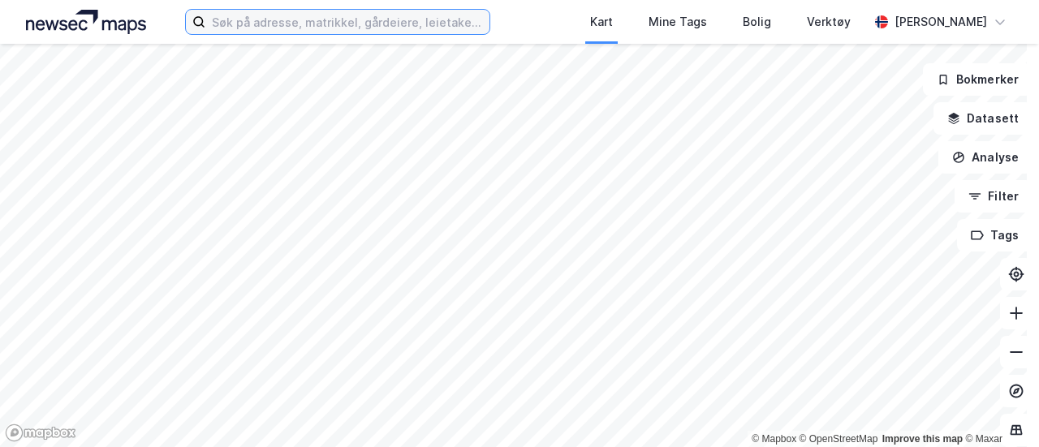
click at [314, 31] on input at bounding box center [347, 22] width 284 height 24
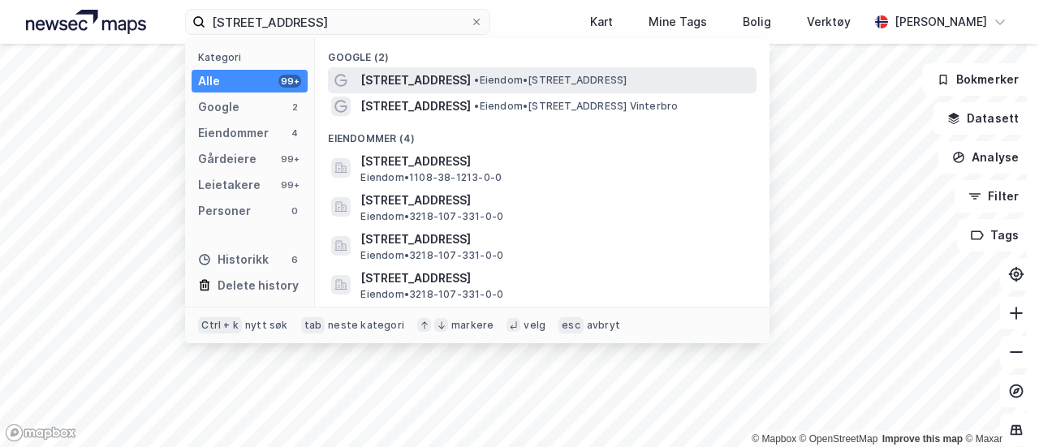
click at [483, 86] on span "• Eiendom • [STREET_ADDRESS]" at bounding box center [550, 80] width 153 height 13
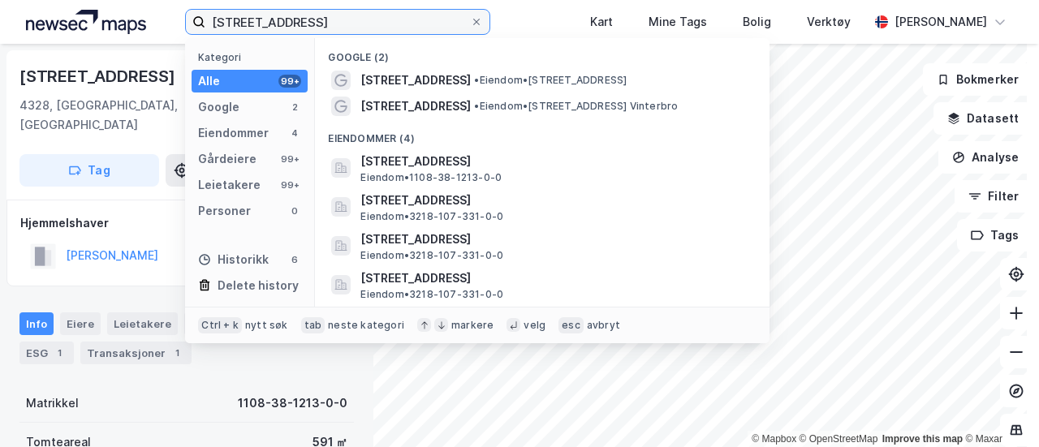
click at [353, 17] on input "[STREET_ADDRESS]" at bounding box center [337, 22] width 265 height 24
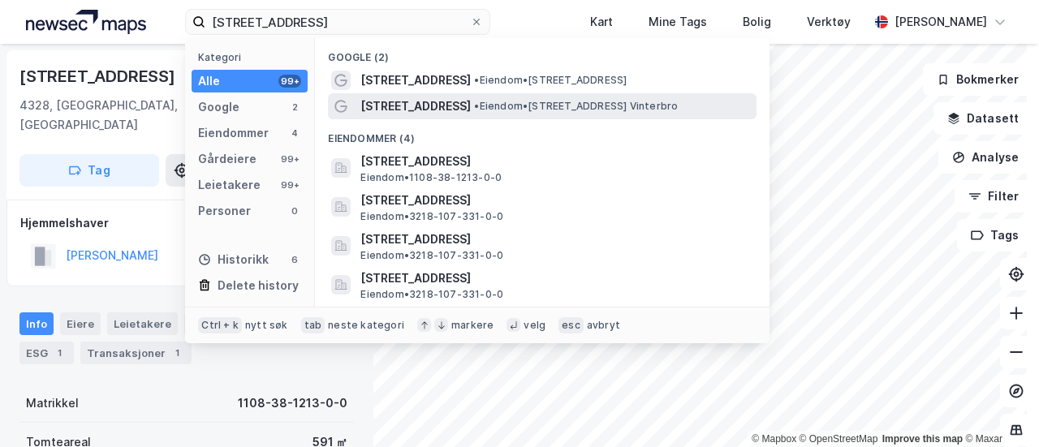
click at [471, 108] on span "[STREET_ADDRESS]" at bounding box center [415, 106] width 110 height 19
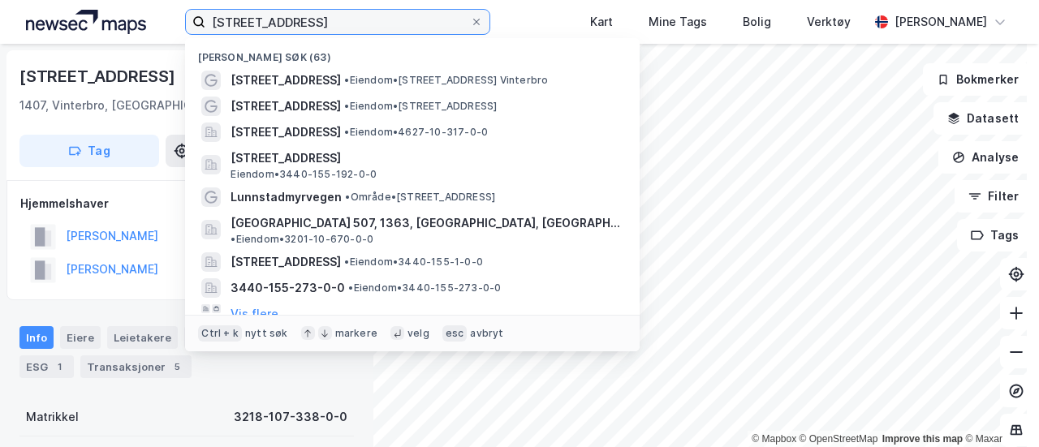
drag, startPoint x: 351, startPoint y: 19, endPoint x: 112, endPoint y: -6, distance: 240.0
click at [112, 0] on html "[STREET_ADDRESS] Nylige søk (63) [STREET_ADDRESS] • Eiendom • [STREET_ADDRESS],…" at bounding box center [519, 223] width 1039 height 447
click at [367, 19] on input "[STREET_ADDRESS]" at bounding box center [337, 22] width 265 height 24
drag, startPoint x: 367, startPoint y: 19, endPoint x: 83, endPoint y: 15, distance: 284.2
click at [83, 15] on div "[STREET_ADDRESS] Nylige søk (63) [STREET_ADDRESS] • Eiendom • [STREET_ADDRESS],…" at bounding box center [519, 22] width 1039 height 44
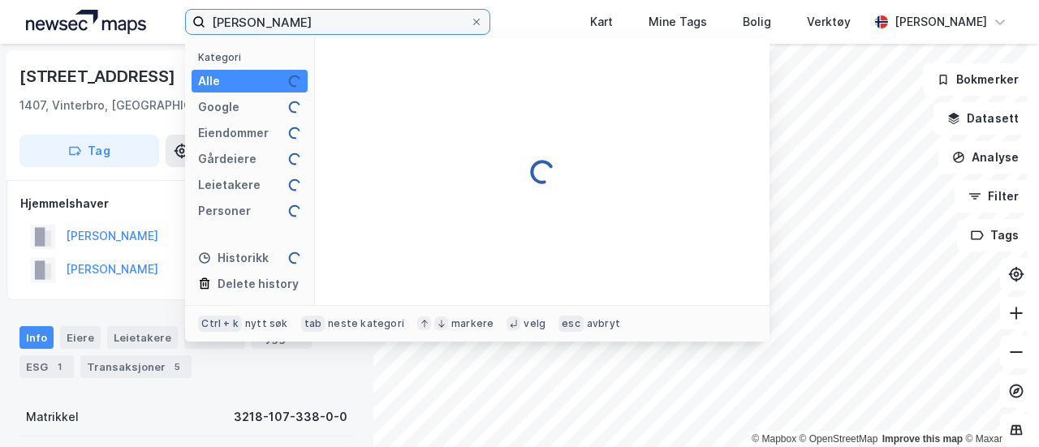
type input "[PERSON_NAME]"
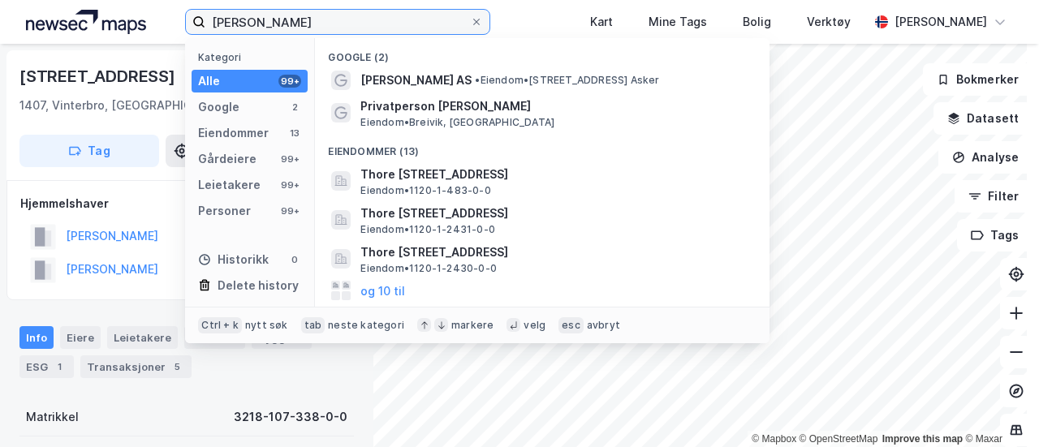
drag, startPoint x: 339, startPoint y: 28, endPoint x: 160, endPoint y: 7, distance: 179.8
click at [160, 7] on div "[PERSON_NAME] Kategori Alle 99+ Google 2 Eiendommer 13 Gårdeiere 99+ Leietakere…" at bounding box center [519, 22] width 1039 height 44
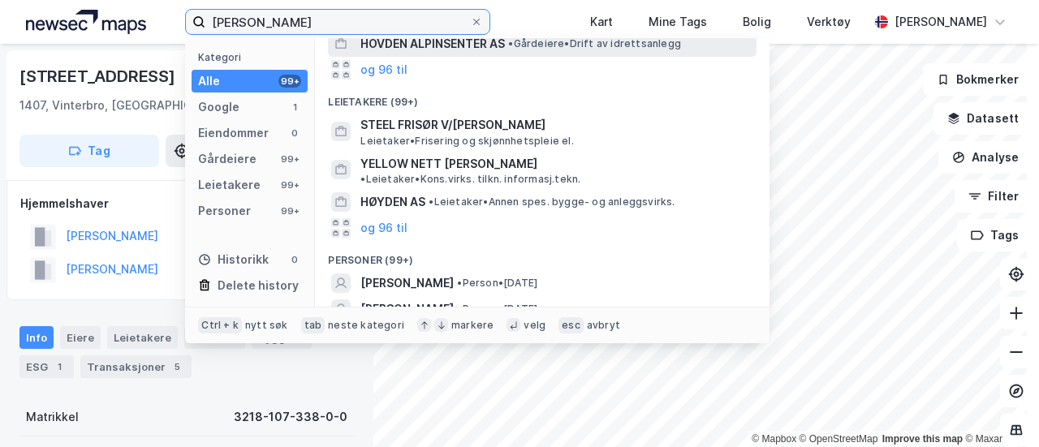
scroll to position [211, 0]
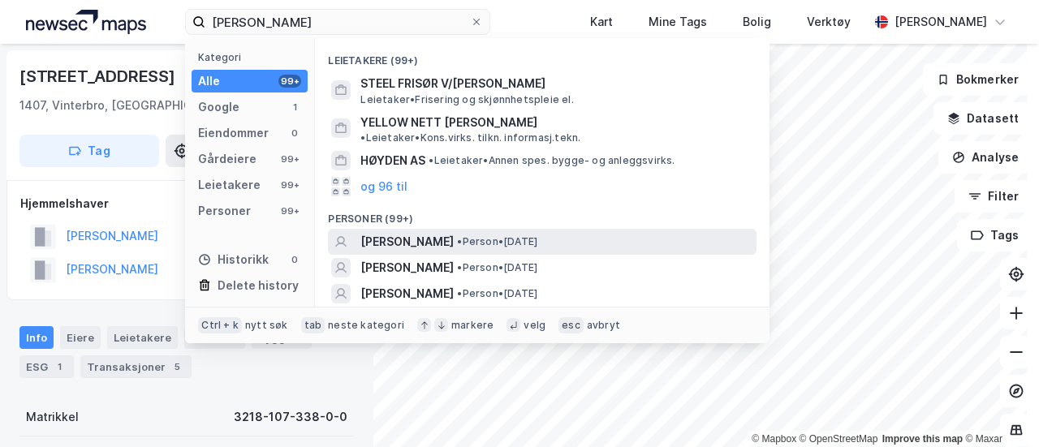
click at [537, 235] on span "• Person • [DATE]" at bounding box center [497, 241] width 80 height 13
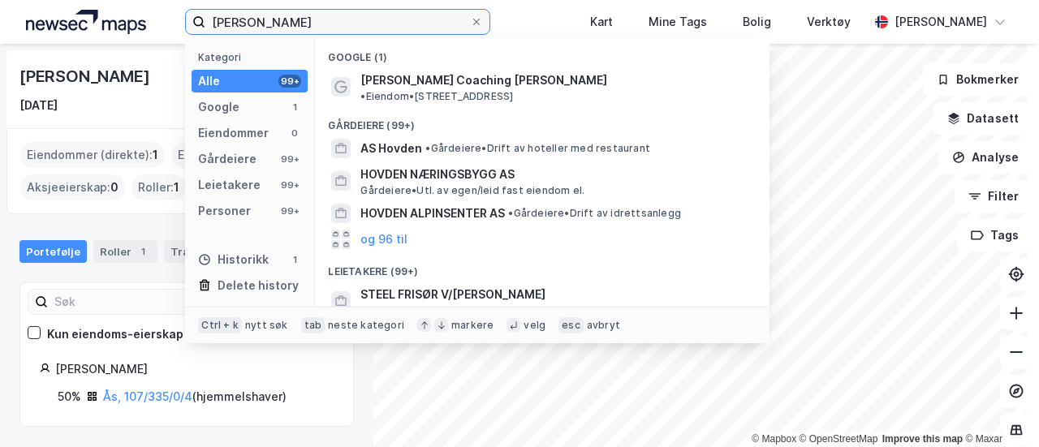
drag, startPoint x: 357, startPoint y: 25, endPoint x: 72, endPoint y: 6, distance: 285.6
click at [72, 6] on div "[PERSON_NAME] Kategori Alle 99+ Google 1 Eiendommer 0 Gårdeiere 99+ Leietakere …" at bounding box center [519, 22] width 1039 height 44
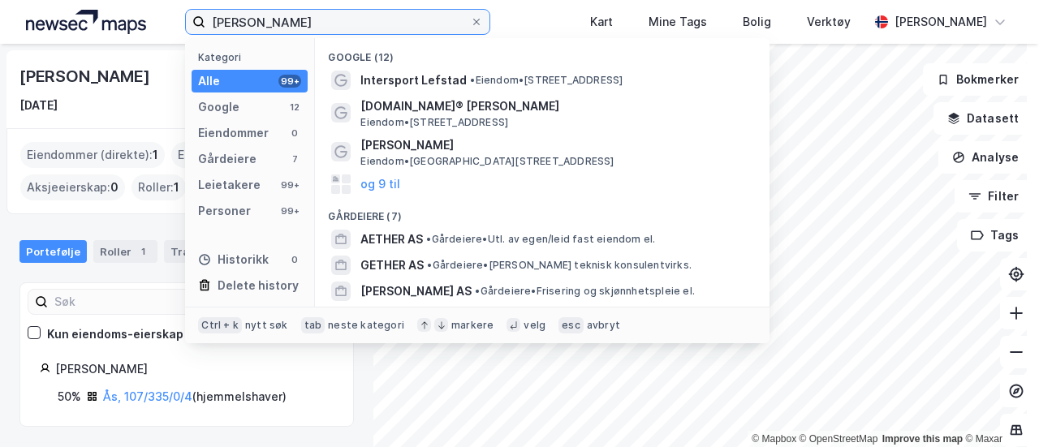
click at [421, 24] on input "[PERSON_NAME]" at bounding box center [337, 22] width 265 height 24
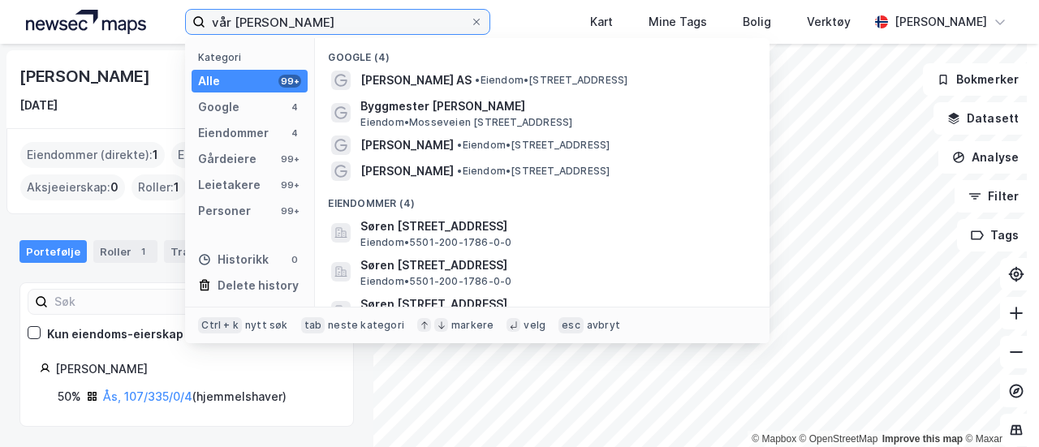
drag, startPoint x: 351, startPoint y: 31, endPoint x: 109, endPoint y: 15, distance: 242.4
click at [109, 15] on div "vår [PERSON_NAME] Kategori Alle 99+ Google 4 Eiendommer 4 Gårdeiere 99+ Leietak…" at bounding box center [519, 22] width 1039 height 44
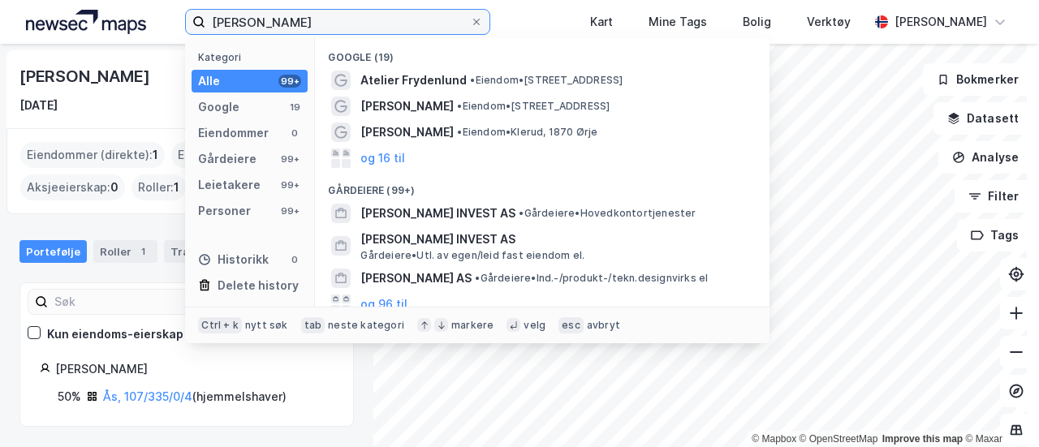
drag, startPoint x: 349, startPoint y: 20, endPoint x: 195, endPoint y: 15, distance: 154.3
click at [195, 15] on label "[PERSON_NAME]" at bounding box center [337, 22] width 305 height 26
type input "[PERSON_NAME]"
